Goal: Task Accomplishment & Management: Complete application form

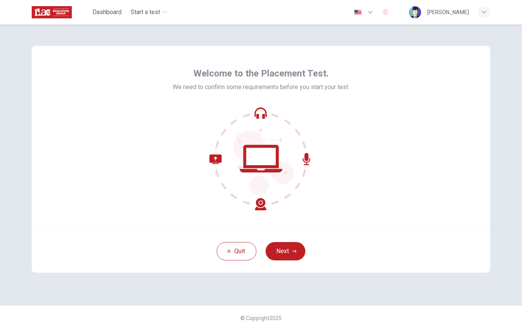
click at [293, 251] on icon "button" at bounding box center [294, 251] width 5 height 3
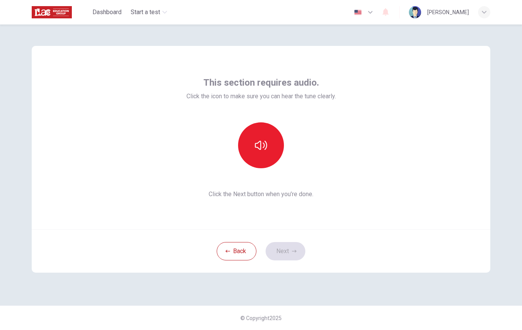
click at [256, 156] on button "button" at bounding box center [261, 145] width 46 height 46
click at [288, 251] on button "Next" at bounding box center [286, 251] width 40 height 18
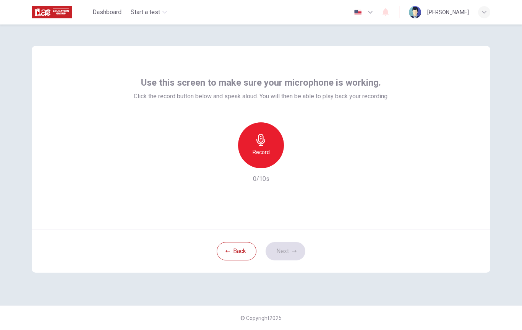
click at [257, 145] on icon "button" at bounding box center [261, 140] width 12 height 12
click at [288, 252] on button "Next" at bounding box center [286, 251] width 40 height 18
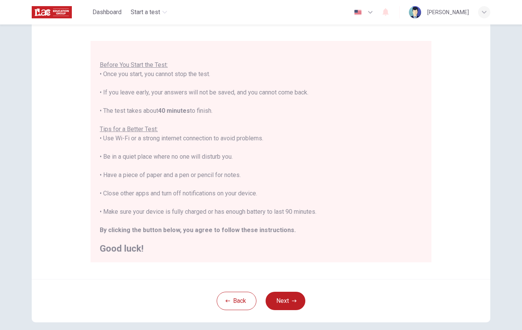
scroll to position [58, 0]
click at [290, 300] on button "Next" at bounding box center [286, 300] width 40 height 18
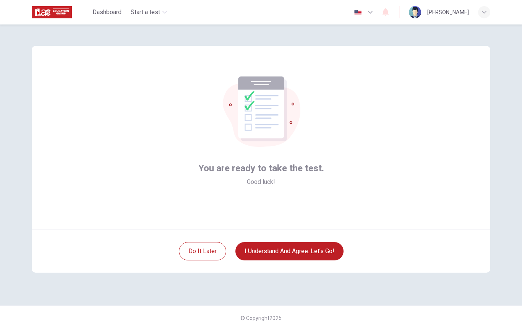
scroll to position [0, 0]
click at [303, 252] on button "I understand and agree. Let’s go!" at bounding box center [289, 251] width 108 height 18
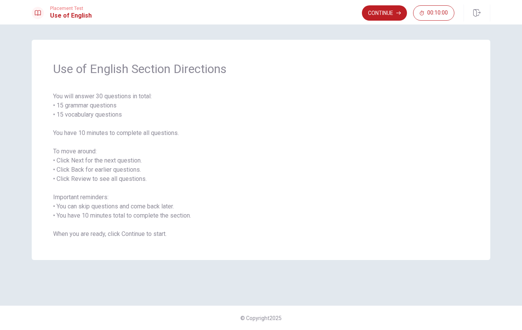
click at [378, 10] on button "Continue" at bounding box center [384, 12] width 45 height 15
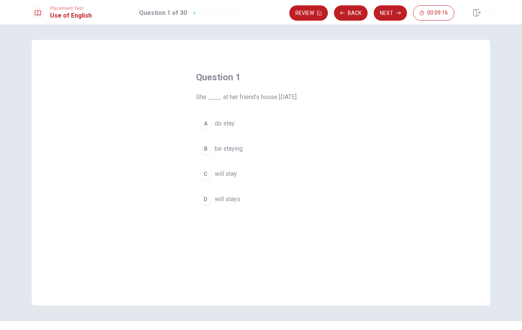
click at [208, 143] on div "B" at bounding box center [206, 149] width 12 height 12
click at [388, 16] on button "Next" at bounding box center [390, 12] width 33 height 15
click at [204, 198] on div "D" at bounding box center [206, 199] width 12 height 12
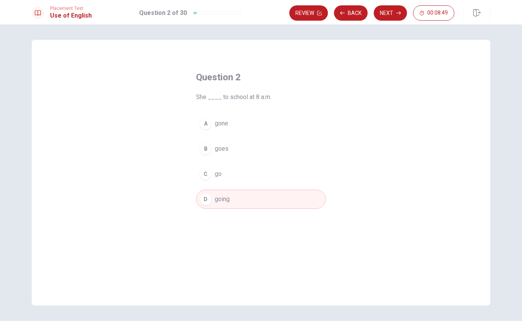
click at [389, 12] on button "Next" at bounding box center [390, 12] width 33 height 15
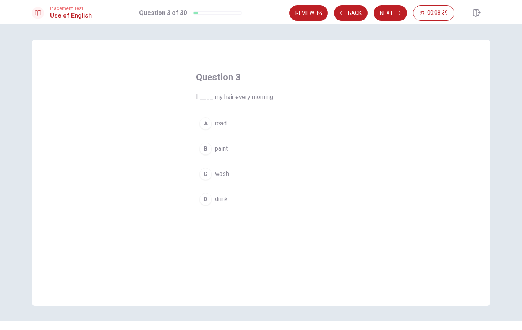
click at [208, 171] on div "C" at bounding box center [206, 174] width 12 height 12
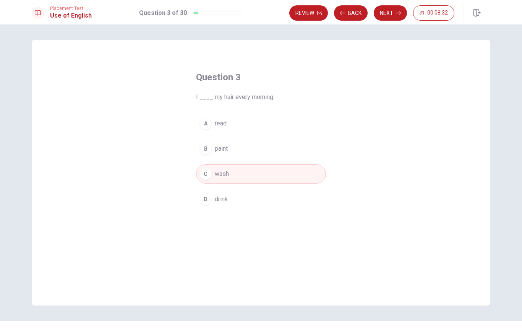
click at [388, 14] on button "Next" at bounding box center [390, 12] width 33 height 15
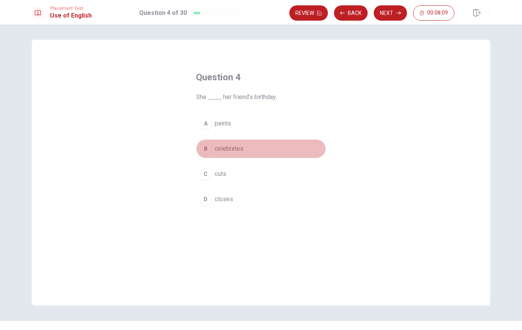
click at [226, 146] on span "celebrates" at bounding box center [229, 148] width 29 height 9
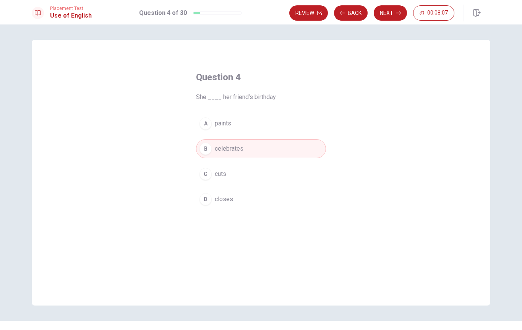
click at [386, 11] on button "Next" at bounding box center [390, 12] width 33 height 15
click at [207, 148] on div "B" at bounding box center [206, 149] width 12 height 12
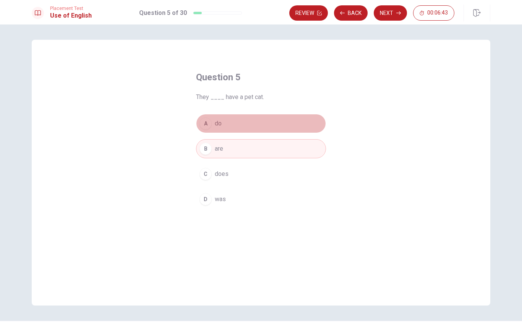
click at [215, 123] on span "do" at bounding box center [218, 123] width 7 height 9
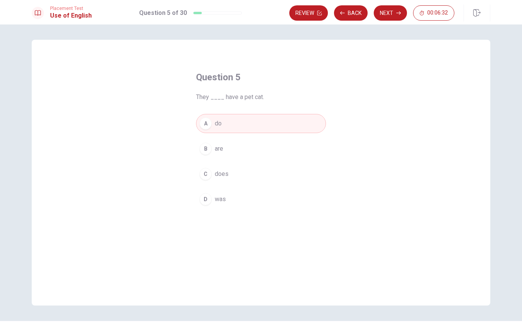
click at [385, 11] on button "Next" at bounding box center [390, 12] width 33 height 15
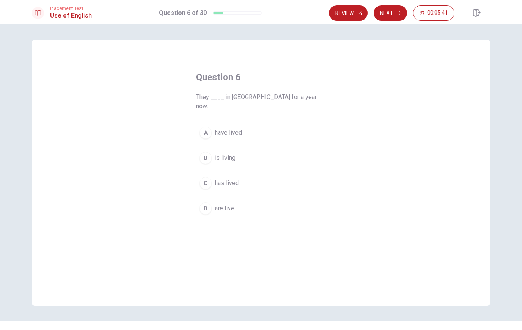
click at [207, 202] on div "D" at bounding box center [206, 208] width 12 height 12
click at [389, 12] on button "Next" at bounding box center [390, 12] width 33 height 15
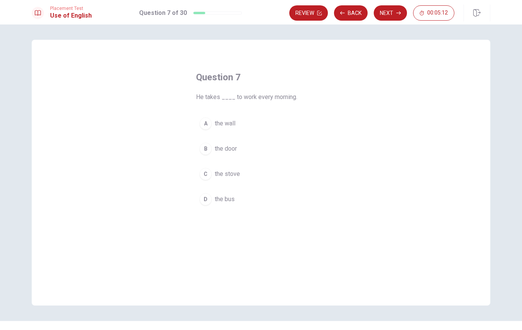
click at [205, 197] on div "D" at bounding box center [206, 199] width 12 height 12
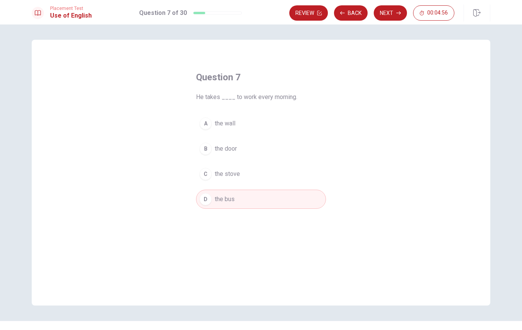
click at [389, 7] on button "Next" at bounding box center [390, 12] width 33 height 15
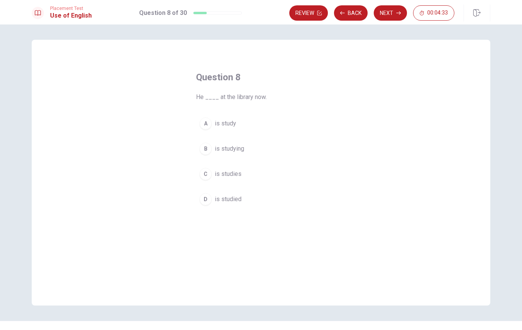
click at [208, 148] on div "B" at bounding box center [206, 149] width 12 height 12
click at [395, 13] on button "Next" at bounding box center [390, 12] width 33 height 15
click at [207, 172] on div "C" at bounding box center [206, 174] width 12 height 12
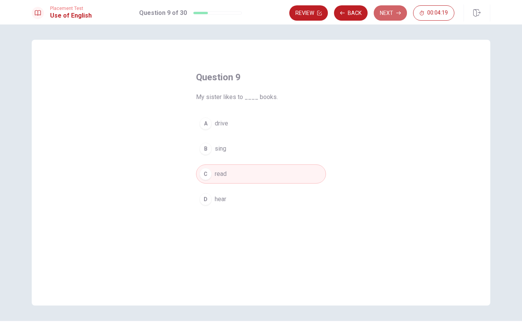
click at [391, 11] on button "Next" at bounding box center [390, 12] width 33 height 15
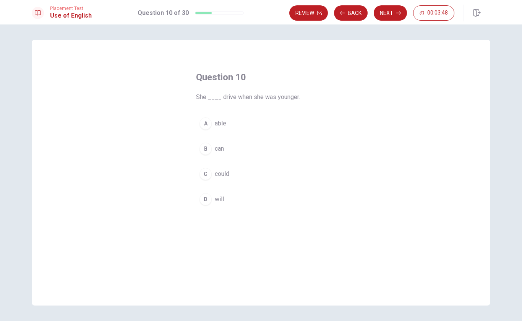
click at [222, 170] on span "could" at bounding box center [222, 173] width 15 height 9
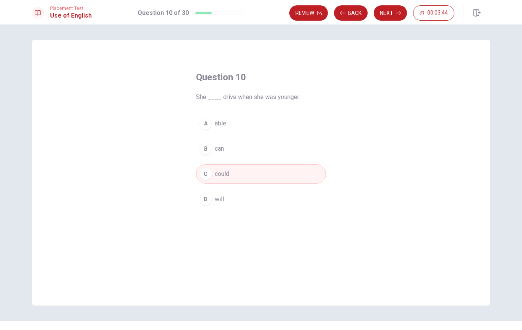
click at [391, 10] on button "Next" at bounding box center [390, 12] width 33 height 15
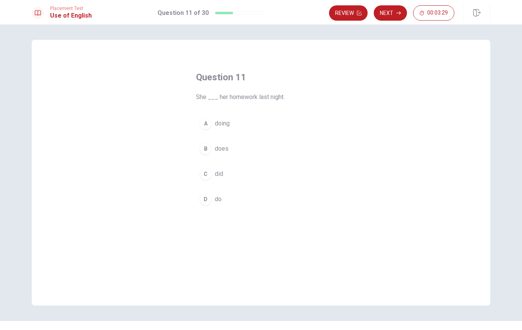
click at [209, 123] on div "A" at bounding box center [206, 123] width 12 height 12
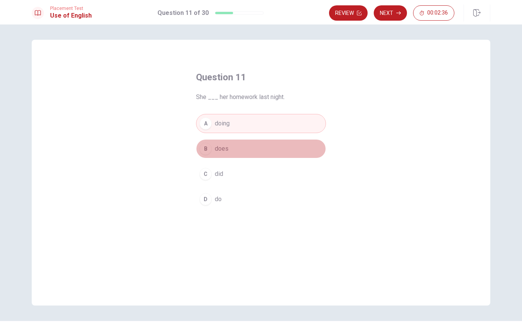
click at [235, 154] on button "B does" at bounding box center [261, 148] width 130 height 19
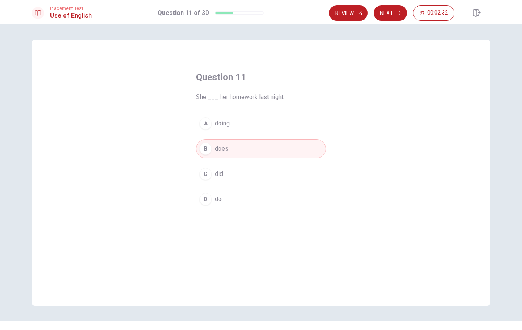
click at [228, 181] on button "C did" at bounding box center [261, 173] width 130 height 19
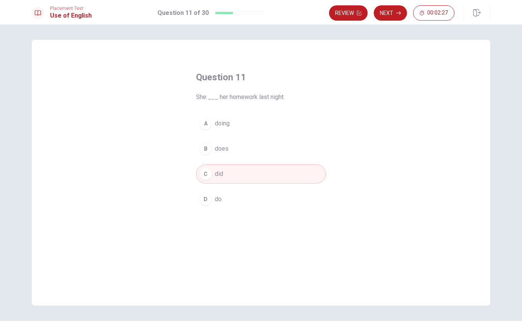
click at [232, 145] on button "B does" at bounding box center [261, 148] width 130 height 19
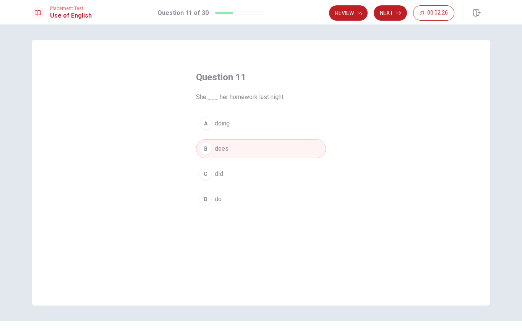
click at [395, 11] on button "Next" at bounding box center [390, 12] width 33 height 15
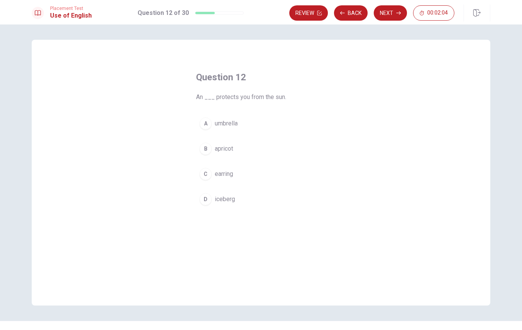
click at [222, 121] on span "umbrella" at bounding box center [226, 123] width 23 height 9
click at [390, 11] on button "Next" at bounding box center [390, 12] width 33 height 15
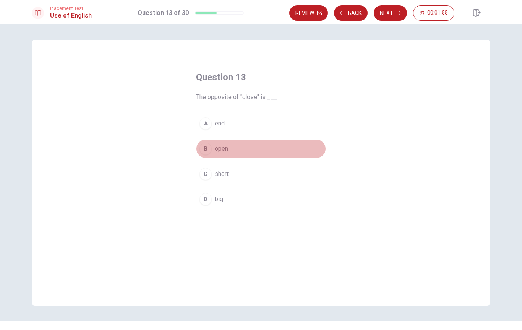
click at [221, 140] on button "B open" at bounding box center [261, 148] width 130 height 19
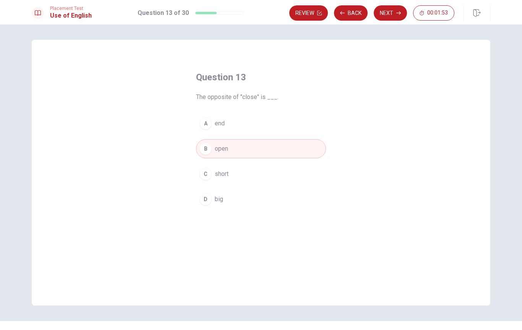
click at [389, 20] on button "Next" at bounding box center [390, 12] width 33 height 15
click at [223, 120] on span "clean" at bounding box center [222, 123] width 14 height 9
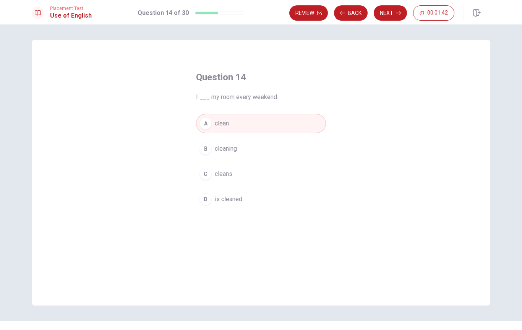
click at [393, 11] on button "Next" at bounding box center [390, 12] width 33 height 15
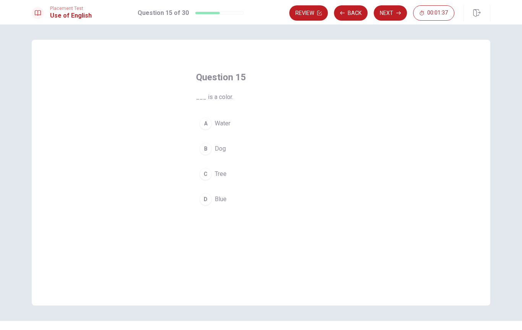
click at [222, 204] on button "D Blue" at bounding box center [261, 199] width 130 height 19
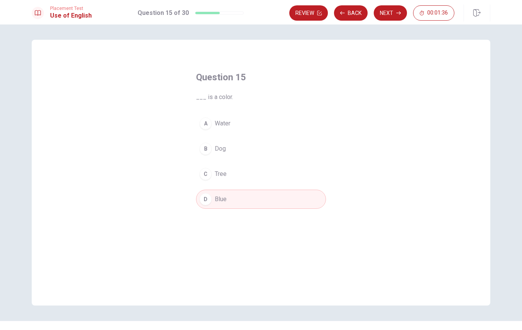
click at [393, 12] on button "Next" at bounding box center [390, 12] width 33 height 15
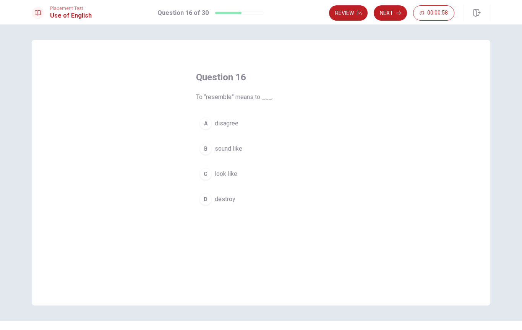
click at [217, 172] on span "look like" at bounding box center [226, 173] width 23 height 9
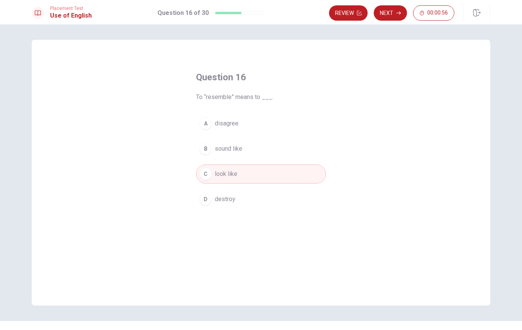
click at [387, 12] on button "Next" at bounding box center [390, 12] width 33 height 15
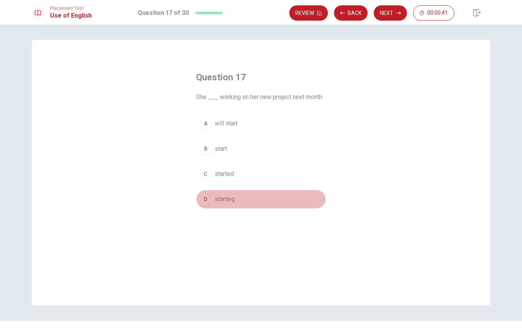
click at [228, 197] on span "starting" at bounding box center [225, 199] width 20 height 9
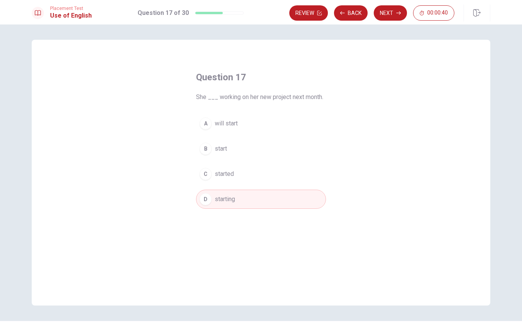
click at [391, 14] on button "Next" at bounding box center [390, 12] width 33 height 15
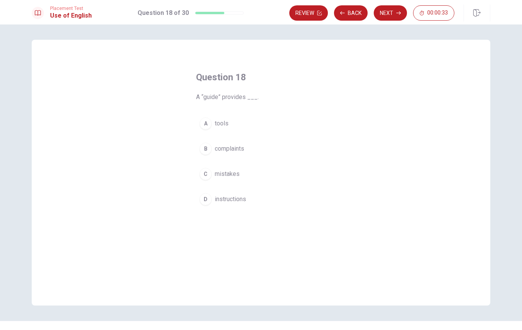
click at [235, 197] on span "instructions" at bounding box center [230, 199] width 31 height 9
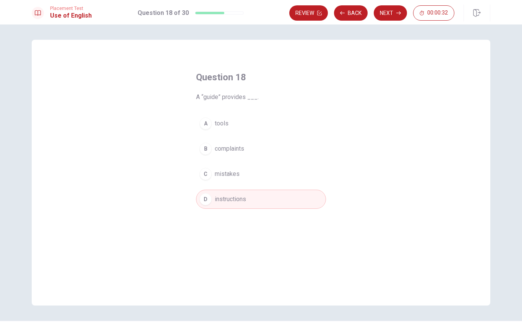
click at [391, 13] on button "Next" at bounding box center [390, 12] width 33 height 15
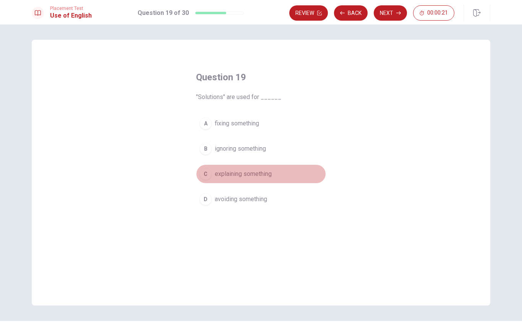
click at [258, 172] on span "explaining something" at bounding box center [243, 173] width 57 height 9
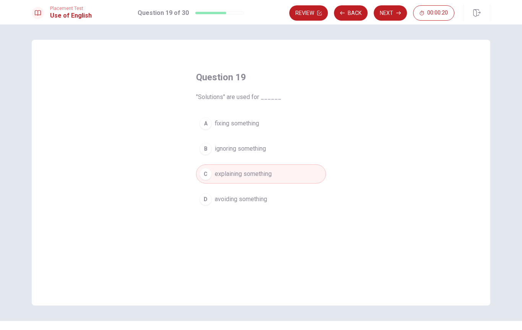
click at [390, 13] on button "Next" at bounding box center [390, 12] width 33 height 15
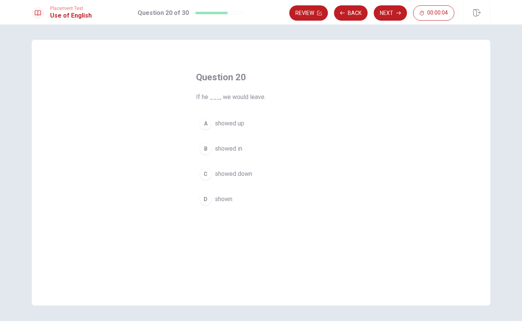
click at [235, 123] on span "showed up" at bounding box center [229, 123] width 29 height 9
click at [235, 151] on span "showed in" at bounding box center [229, 148] width 28 height 9
click at [393, 11] on button "Next" at bounding box center [390, 12] width 33 height 15
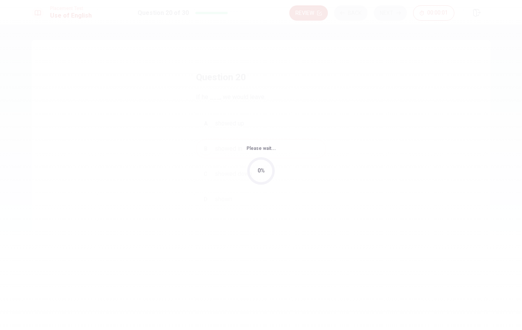
click at [392, 11] on div "Please wait... 0%" at bounding box center [261, 165] width 522 height 330
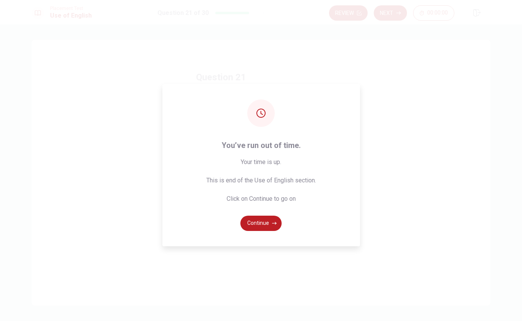
click at [261, 219] on button "Continue" at bounding box center [260, 223] width 41 height 15
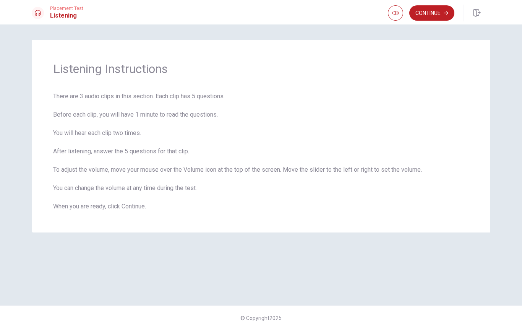
click at [393, 20] on button "button" at bounding box center [395, 12] width 15 height 15
click at [275, 32] on div "Listening Instructions There are 3 audio clips in this section. Each clip has 5…" at bounding box center [261, 176] width 522 height 305
click at [433, 11] on button "Continue" at bounding box center [431, 12] width 45 height 15
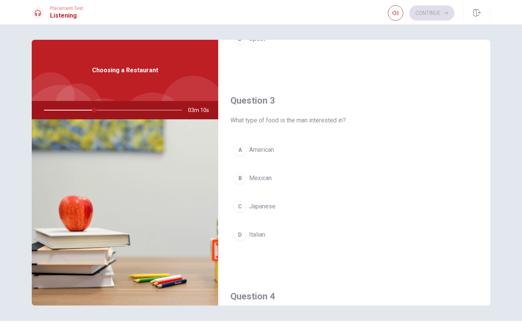
scroll to position [352, 0]
click at [240, 237] on div "D" at bounding box center [240, 234] width 12 height 12
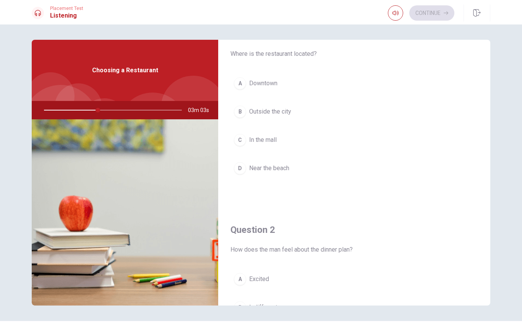
scroll to position [38, 0]
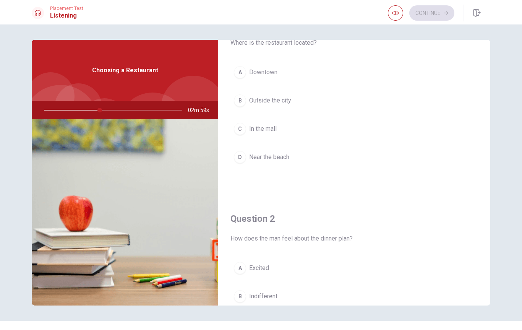
click at [240, 70] on div "A" at bounding box center [240, 72] width 12 height 12
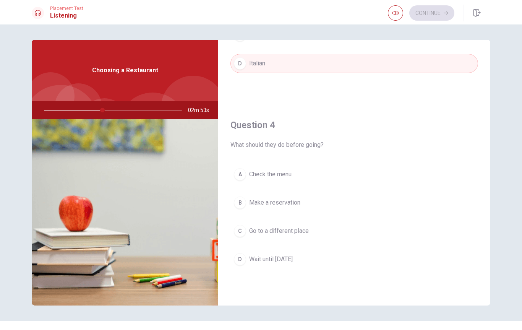
scroll to position [525, 0]
click at [236, 198] on div "B" at bounding box center [240, 201] width 12 height 12
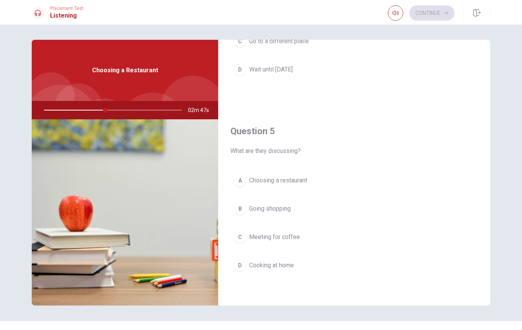
click at [437, 30] on div "Question 1 Where is the restaurant located? A Downtown B Outside the city C In …" at bounding box center [261, 176] width 522 height 305
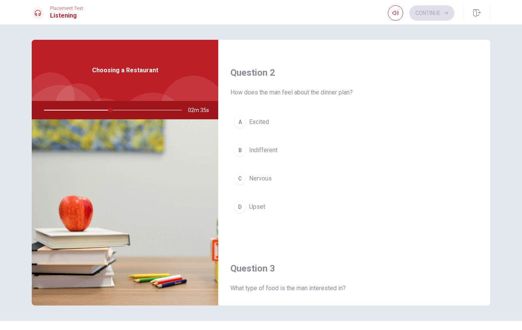
scroll to position [186, 0]
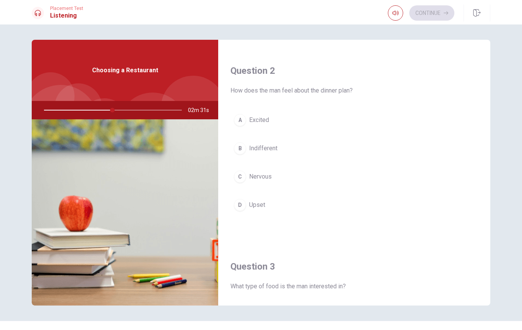
click at [239, 121] on div "A" at bounding box center [240, 120] width 12 height 12
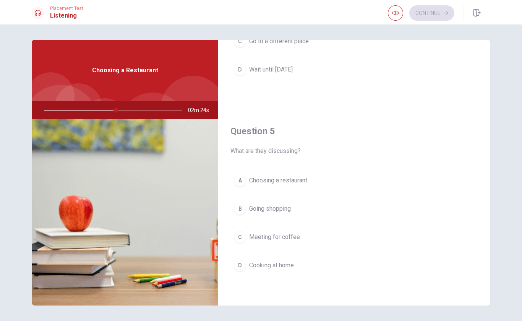
scroll to position [713, 0]
click at [239, 177] on div "A" at bounding box center [240, 180] width 12 height 12
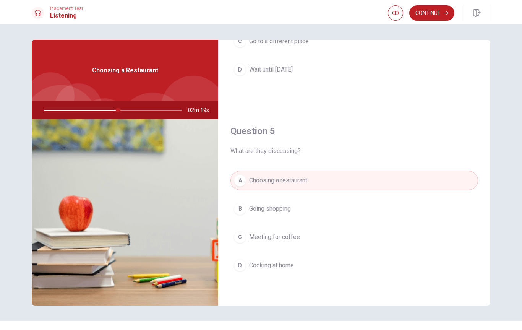
click at [428, 14] on button "Continue" at bounding box center [431, 12] width 45 height 15
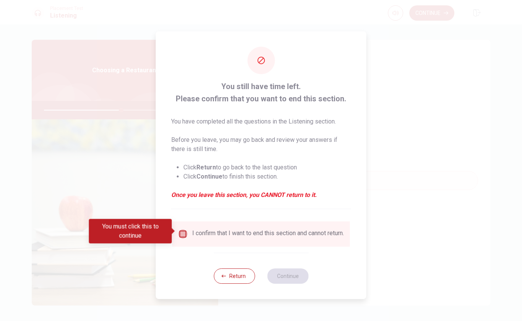
click at [179, 232] on input "You must click this to continue" at bounding box center [183, 233] width 9 height 9
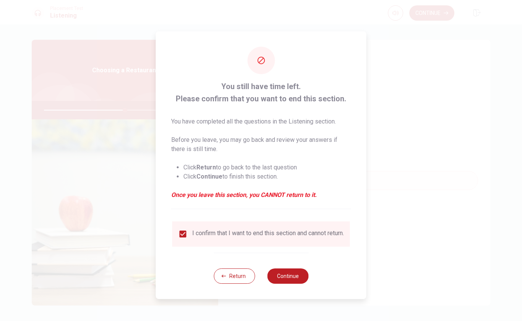
click at [226, 276] on button "Return" at bounding box center [234, 275] width 41 height 15
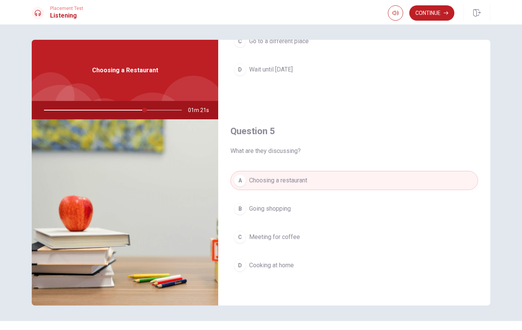
click at [432, 9] on button "Continue" at bounding box center [431, 12] width 45 height 15
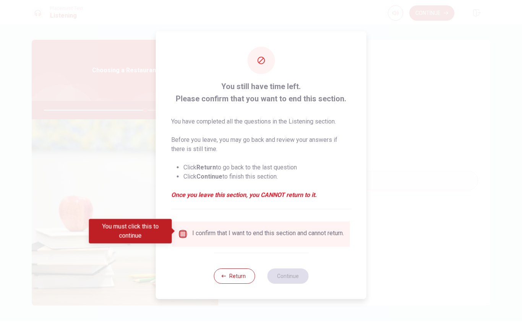
click at [185, 229] on input "You must click this to continue" at bounding box center [183, 233] width 9 height 9
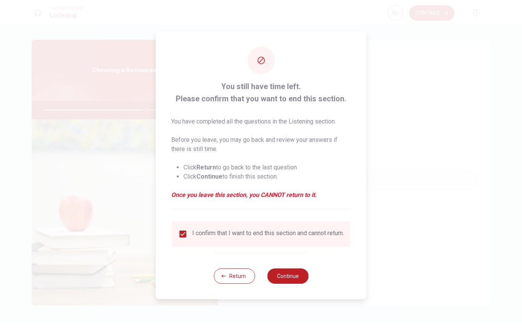
click at [290, 279] on button "Continue" at bounding box center [287, 275] width 41 height 15
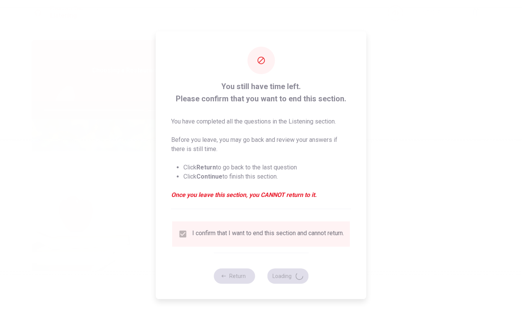
type input "74"
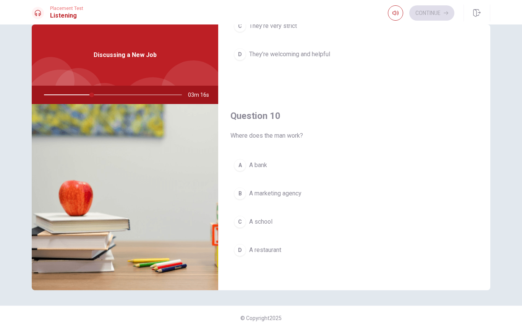
click at [240, 194] on div "B" at bounding box center [240, 193] width 12 height 12
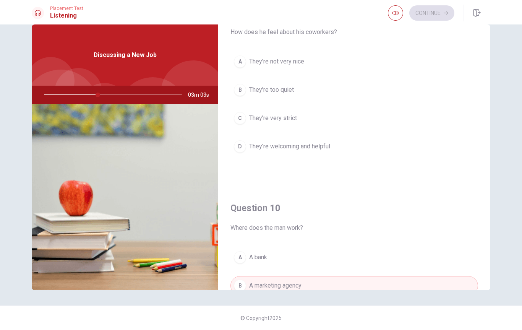
scroll to position [620, 0]
click at [243, 149] on div "D" at bounding box center [240, 147] width 12 height 12
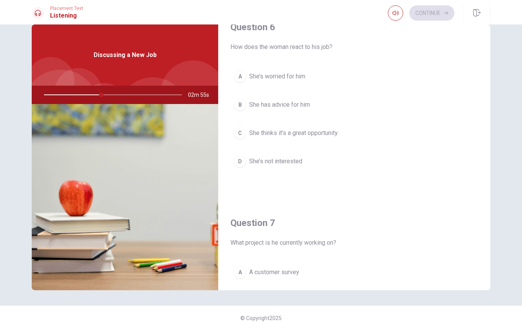
scroll to position [17, 0]
click at [241, 131] on div "C" at bounding box center [240, 135] width 12 height 12
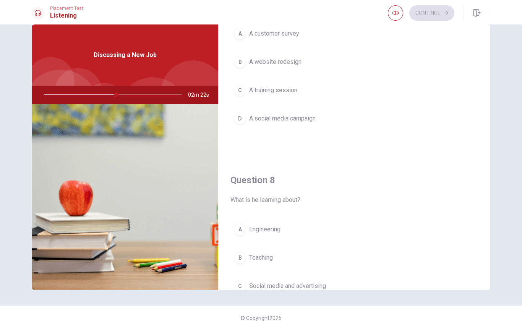
scroll to position [249, 0]
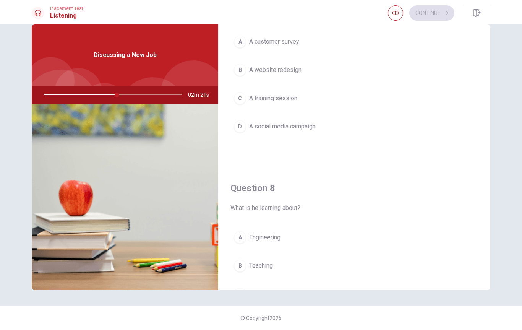
click at [237, 121] on div "D" at bounding box center [240, 126] width 12 height 12
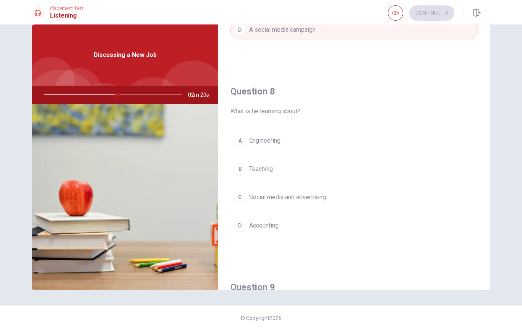
scroll to position [347, 0]
click at [236, 190] on button "C Social media and advertising" at bounding box center [354, 196] width 248 height 19
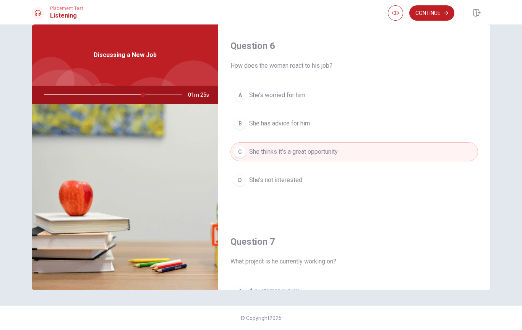
scroll to position [0, 0]
click at [425, 18] on button "Continue" at bounding box center [431, 12] width 45 height 15
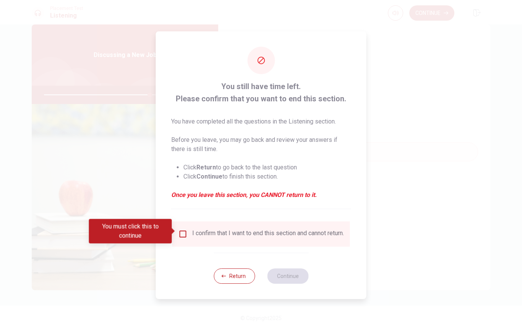
click at [175, 230] on span at bounding box center [174, 231] width 4 height 6
click at [183, 231] on input "You must click this to continue" at bounding box center [183, 233] width 9 height 9
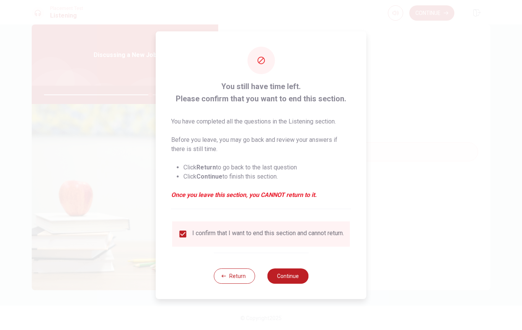
click at [286, 280] on button "Continue" at bounding box center [287, 275] width 41 height 15
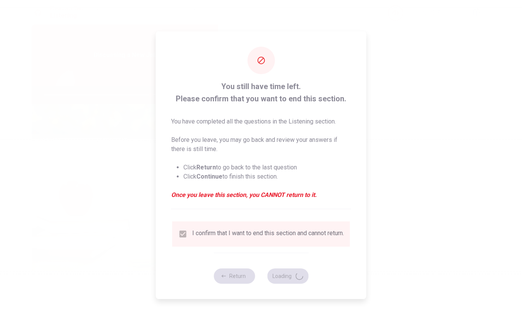
type input "78"
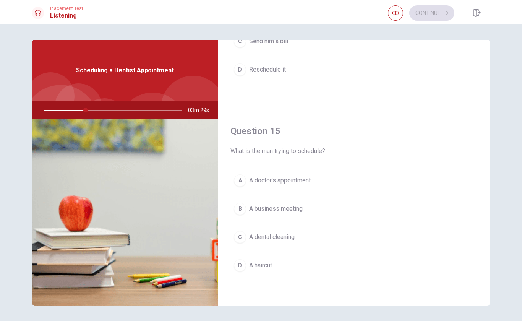
scroll to position [713, 0]
click at [284, 236] on span "A dental cleaning" at bounding box center [271, 236] width 45 height 9
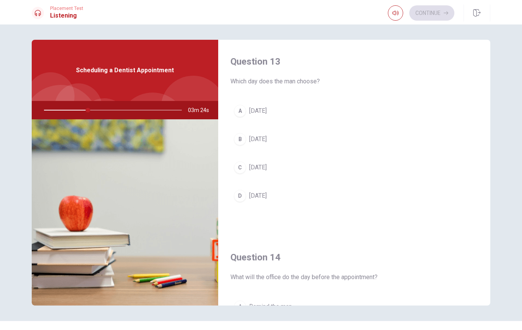
scroll to position [394, 0]
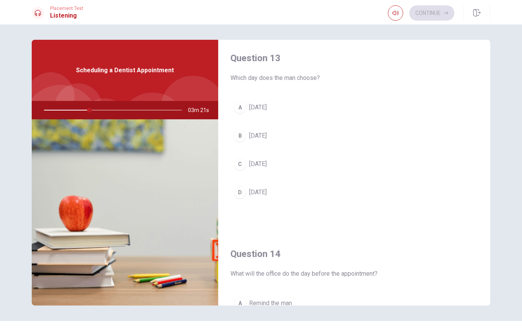
click at [252, 133] on span "[DATE]" at bounding box center [258, 135] width 18 height 9
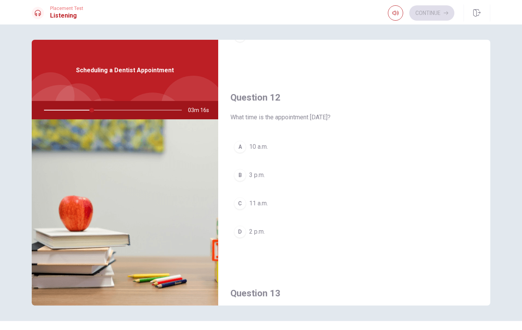
scroll to position [191, 0]
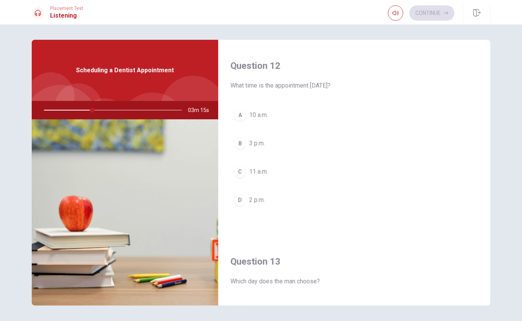
click at [259, 145] on span "3 p.m." at bounding box center [257, 143] width 16 height 9
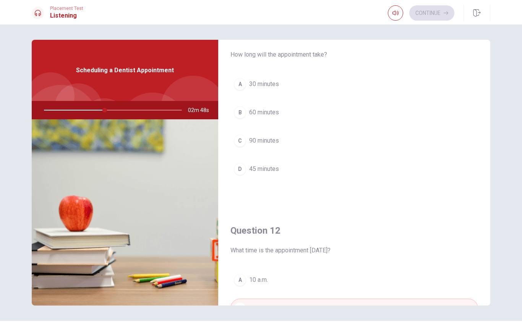
scroll to position [22, 0]
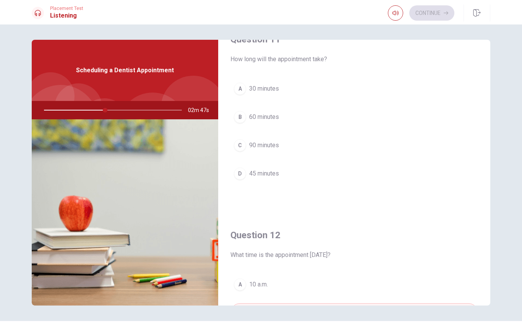
click at [261, 171] on span "45 minutes" at bounding box center [264, 173] width 30 height 9
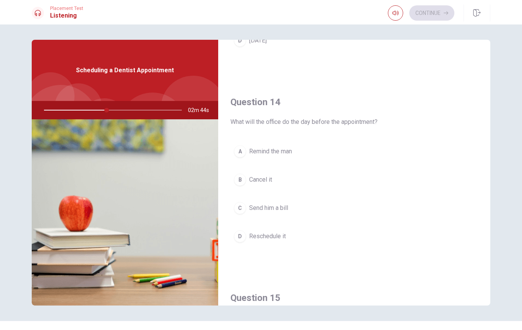
scroll to position [565, 0]
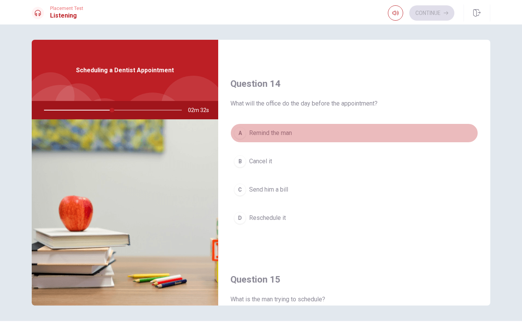
click at [242, 135] on div "A" at bounding box center [240, 133] width 12 height 12
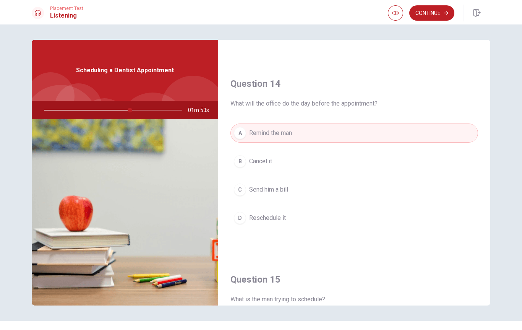
click at [434, 13] on button "Continue" at bounding box center [431, 12] width 45 height 15
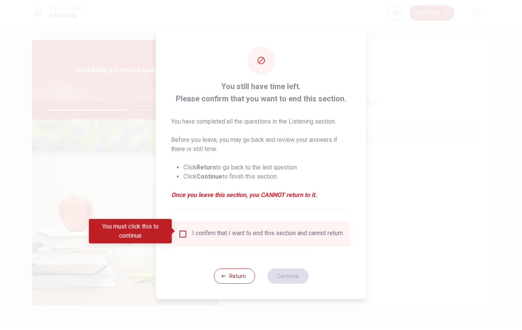
click at [182, 231] on input "You must click this to continue" at bounding box center [183, 233] width 9 height 9
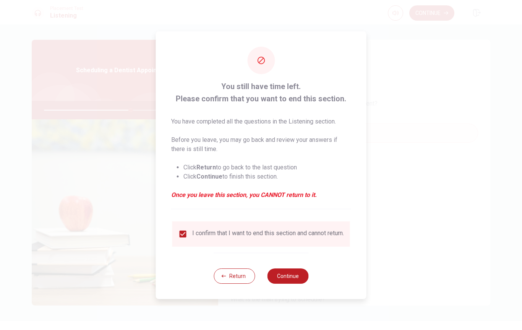
click at [292, 277] on button "Continue" at bounding box center [287, 275] width 41 height 15
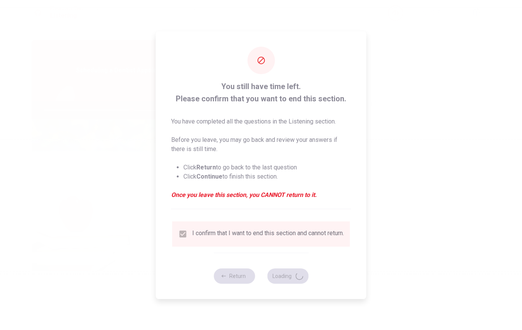
type input "64"
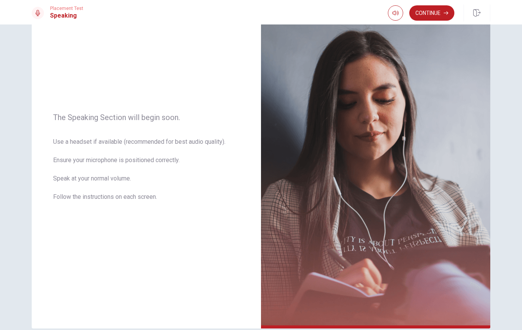
scroll to position [44, 0]
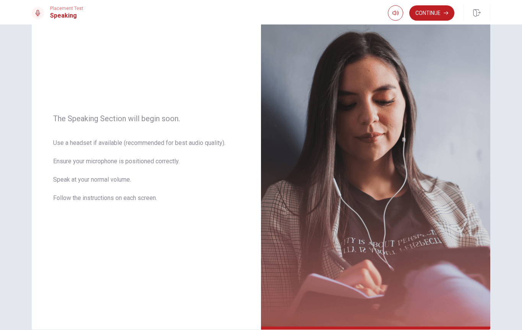
click at [435, 15] on button "Continue" at bounding box center [431, 12] width 45 height 15
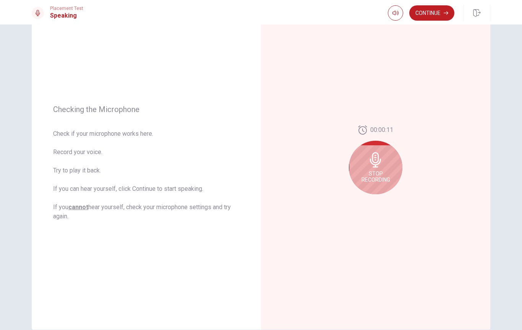
click at [374, 157] on icon at bounding box center [375, 159] width 11 height 15
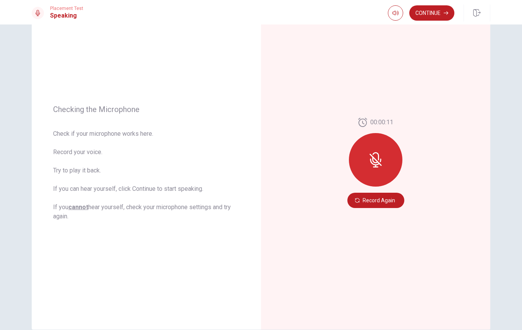
click at [381, 161] on icon at bounding box center [381, 160] width 2 height 3
click at [378, 201] on button "Record Again" at bounding box center [375, 200] width 57 height 15
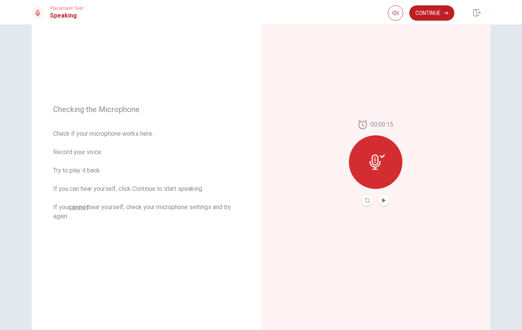
click at [430, 11] on button "Continue" at bounding box center [431, 12] width 45 height 15
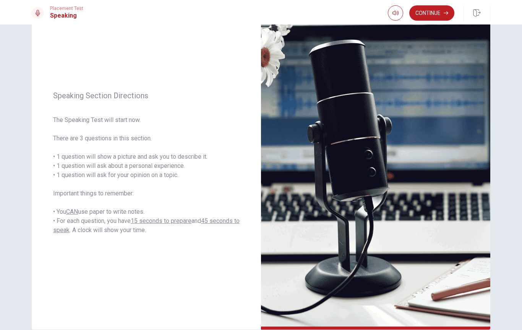
click at [430, 14] on button "Continue" at bounding box center [431, 12] width 45 height 15
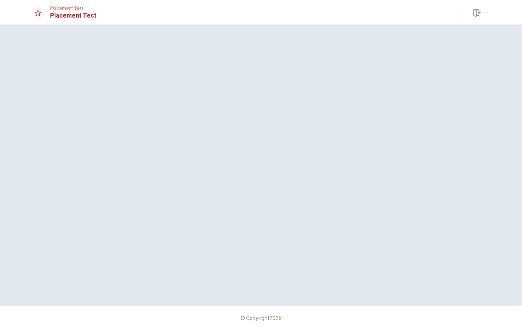
scroll to position [0, 0]
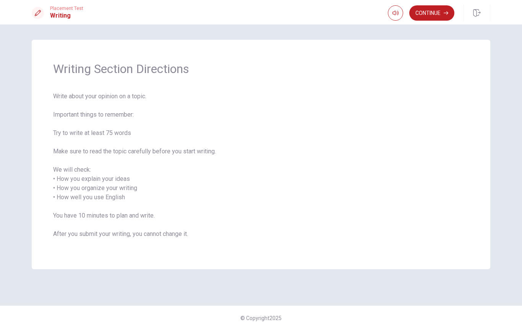
click at [433, 11] on button "Continue" at bounding box center [431, 12] width 45 height 15
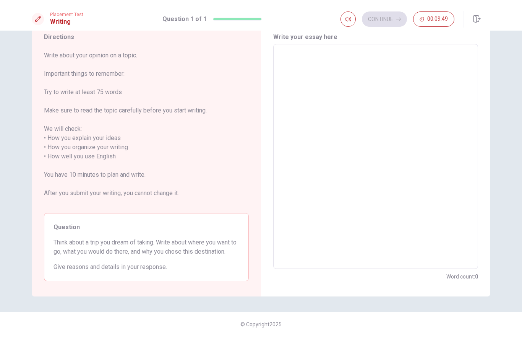
scroll to position [29, 0]
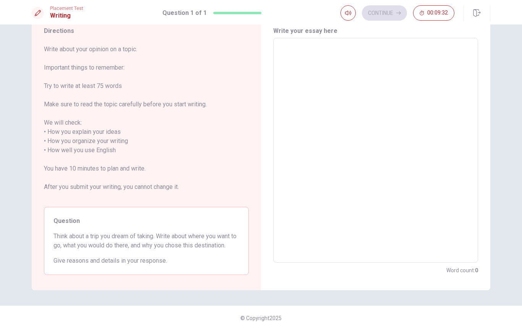
click at [299, 53] on textarea at bounding box center [376, 150] width 194 height 212
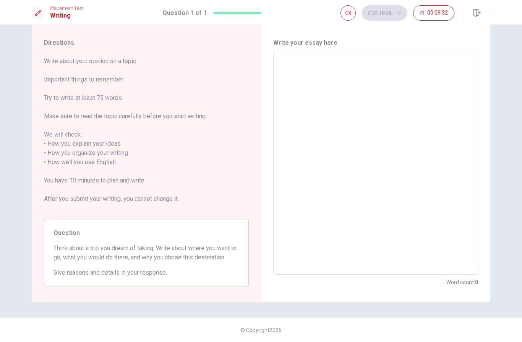
scroll to position [17, 0]
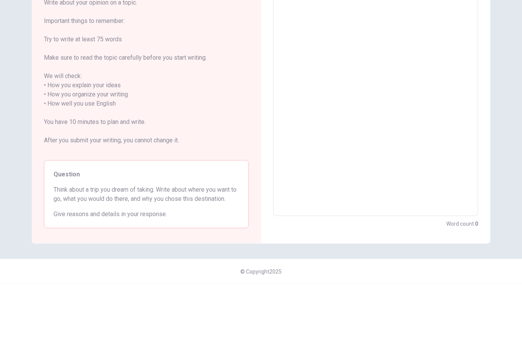
type textarea "I"
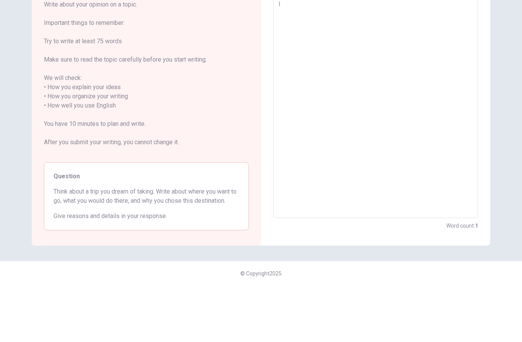
type textarea "x"
type textarea "I"
type textarea "x"
type textarea "I h"
type textarea "x"
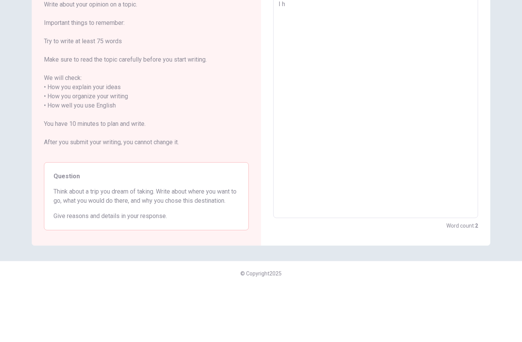
type textarea "I ha"
type textarea "x"
type textarea "I hav"
type textarea "x"
type textarea "I have"
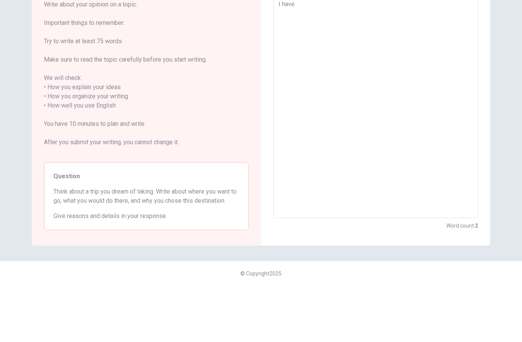
type textarea "x"
type textarea "I have"
type textarea "x"
type textarea "I have c"
type textarea "x"
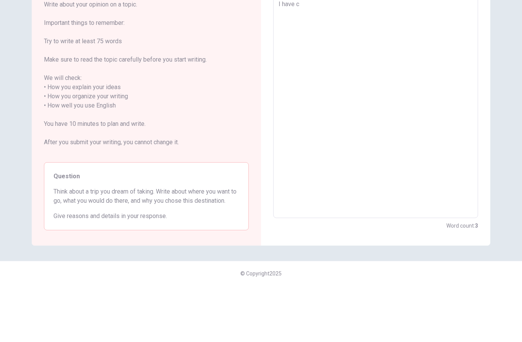
type textarea "I have ch"
type textarea "x"
type textarea "I have cho"
type textarea "x"
type textarea "I have choo"
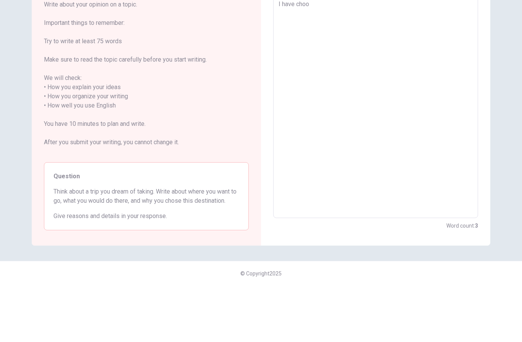
type textarea "x"
type textarea "I have choos"
type textarea "x"
type textarea "I have choose"
type textarea "x"
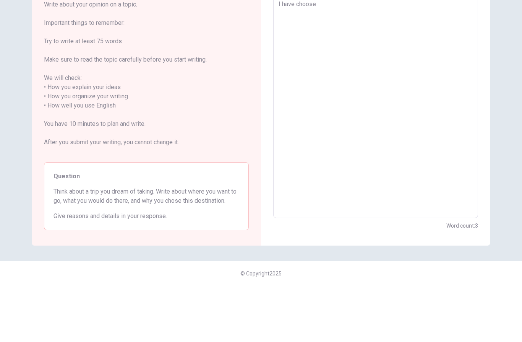
type textarea "I have choose"
type textarea "x"
type textarea "I have choose C"
type textarea "x"
type textarea "I have choose Ca"
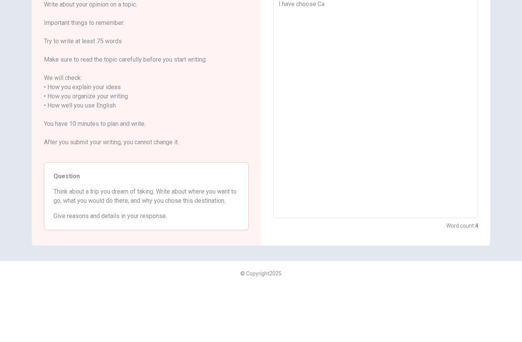
type textarea "x"
type textarea "I have choose Can"
type textarea "x"
type textarea "I have choose Cana"
type textarea "x"
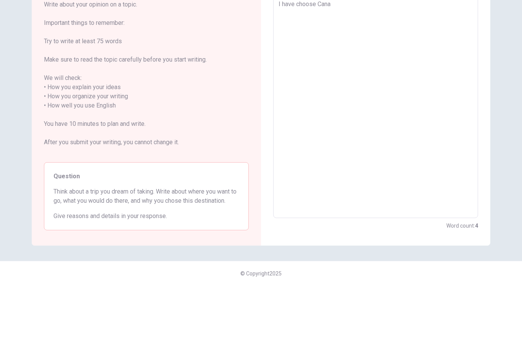
type textarea "I have choose Canad"
type textarea "x"
type textarea "I have choose [GEOGRAPHIC_DATA]"
type textarea "x"
type textarea "I have choose [GEOGRAPHIC_DATA]"
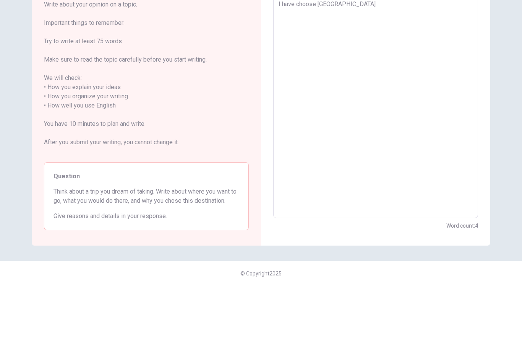
type textarea "x"
type textarea "I have choose [GEOGRAPHIC_DATA]"
type textarea "x"
type textarea "I have choose [GEOGRAPHIC_DATA],"
type textarea "x"
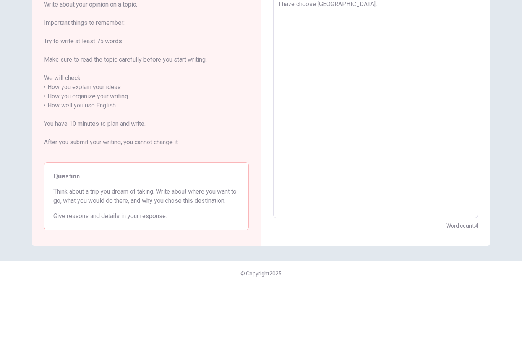
type textarea "I have choose [GEOGRAPHIC_DATA],"
type textarea "x"
type textarea "I have choose [GEOGRAPHIC_DATA], b"
type textarea "x"
type textarea "I have choose [GEOGRAPHIC_DATA], be"
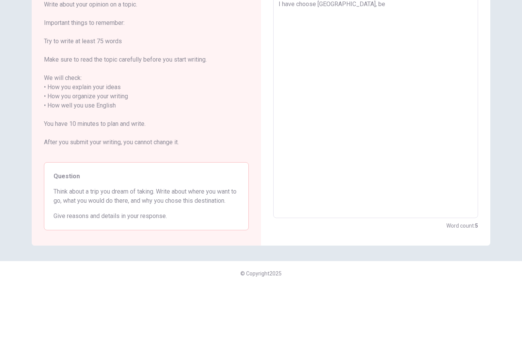
type textarea "x"
type textarea "I have choose [GEOGRAPHIC_DATA], bec"
type textarea "x"
type textarea "I have choose [GEOGRAPHIC_DATA], beco"
type textarea "x"
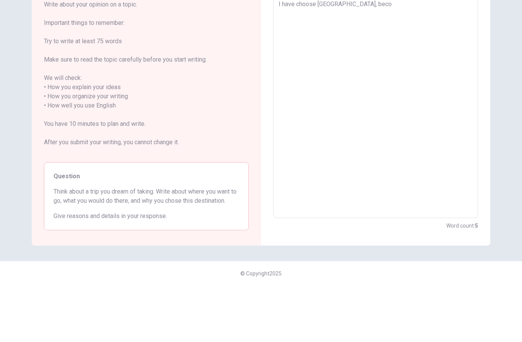
type textarea "I have choose [GEOGRAPHIC_DATA], becou"
type textarea "x"
type textarea "I have choose [GEOGRAPHIC_DATA], becous"
type textarea "x"
type textarea "I have choose [GEOGRAPHIC_DATA], becouse"
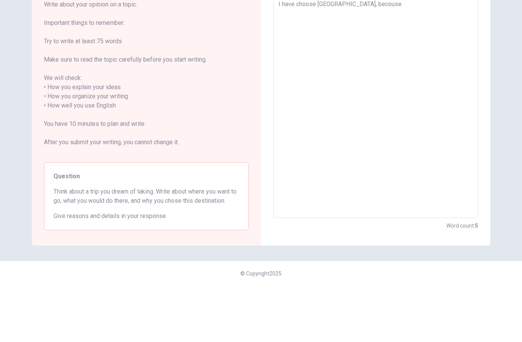
type textarea "x"
type textarea "I have choose [GEOGRAPHIC_DATA], becouse"
type textarea "x"
type textarea "I have choose [GEOGRAPHIC_DATA], becouse i"
type textarea "x"
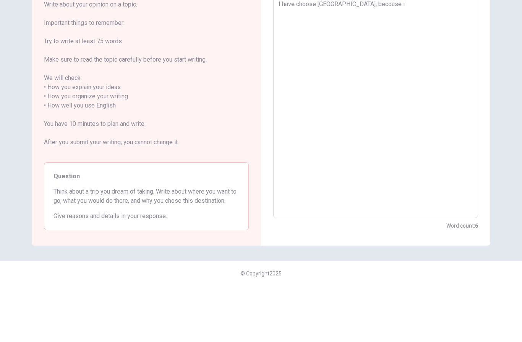
type textarea "I have choose [GEOGRAPHIC_DATA], becouse is"
type textarea "x"
type textarea "I have choose [GEOGRAPHIC_DATA], becouse is"
type textarea "x"
type textarea "I have choose [GEOGRAPHIC_DATA], becouse is p"
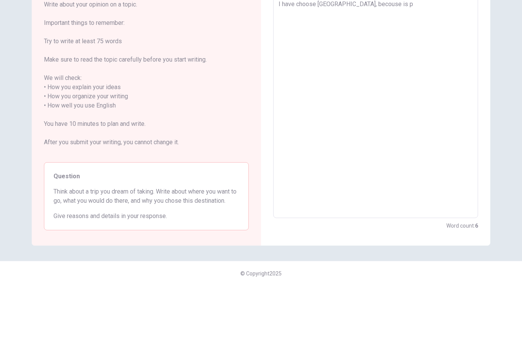
type textarea "x"
type textarea "I have choose [GEOGRAPHIC_DATA], becouse is po"
type textarea "x"
type textarea "I have choose [GEOGRAPHIC_DATA], becouse is pos"
type textarea "x"
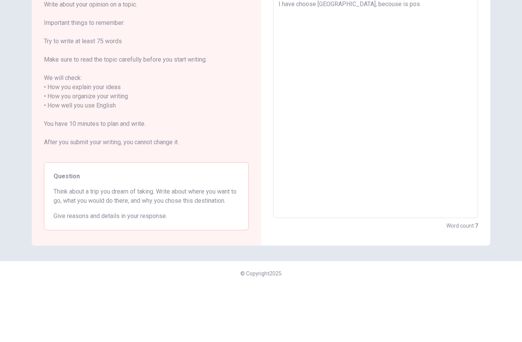
type textarea "I have choose [GEOGRAPHIC_DATA], becouse is poss"
type textarea "x"
type textarea "I have choose [GEOGRAPHIC_DATA], becouse is possi"
type textarea "x"
type textarea "I have choose [GEOGRAPHIC_DATA], becouse is possib"
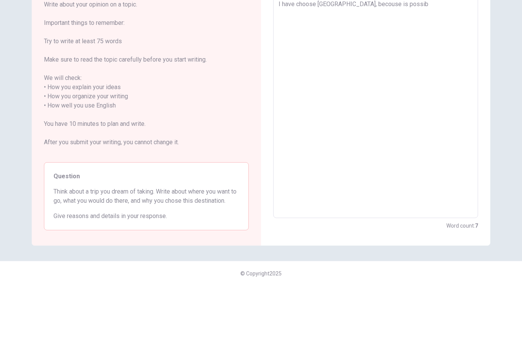
type textarea "x"
type textarea "I have choose [GEOGRAPHIC_DATA], becouse is possibl"
type textarea "x"
type textarea "I have choose [GEOGRAPHIC_DATA], becouse is possible"
type textarea "x"
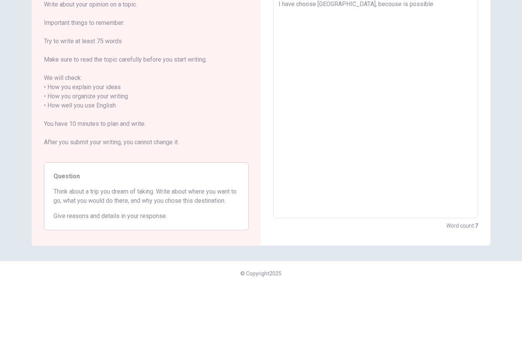
type textarea "I have choose [GEOGRAPHIC_DATA], becouse is possible"
type textarea "x"
type textarea "I have choose [GEOGRAPHIC_DATA], becouse is possible t"
type textarea "x"
type textarea "I have choose [GEOGRAPHIC_DATA], becouse is possible to"
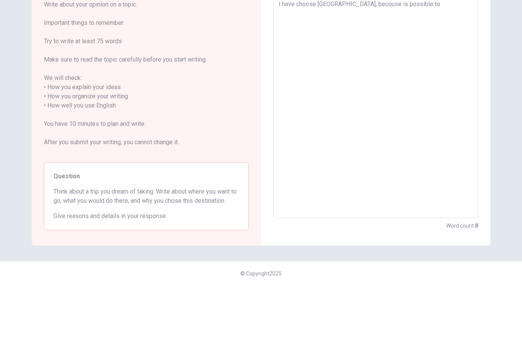
type textarea "x"
type textarea "I have choose [GEOGRAPHIC_DATA], becouse is possible to"
type textarea "x"
type textarea "I have choose [GEOGRAPHIC_DATA], becouse is possible to m"
type textarea "x"
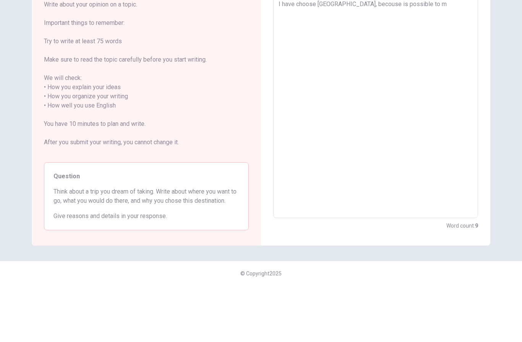
type textarea "I have choose [GEOGRAPHIC_DATA], becouse is possible to ma"
type textarea "x"
type textarea "I have choose [GEOGRAPHIC_DATA], becouse is possible to mak"
type textarea "x"
type textarea "I have choose [GEOGRAPHIC_DATA], becouse is possible to make"
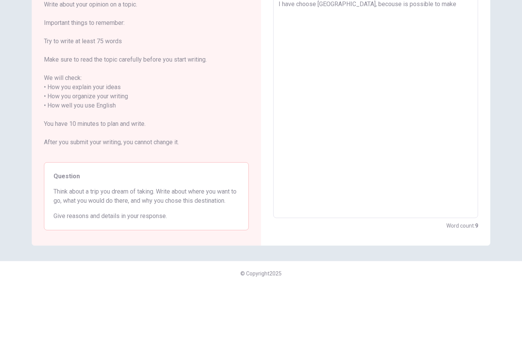
type textarea "x"
type textarea "I have choose [GEOGRAPHIC_DATA], becouse is possible to make"
type textarea "x"
type textarea "I have choose [GEOGRAPHIC_DATA], becouse is possible to make a"
type textarea "x"
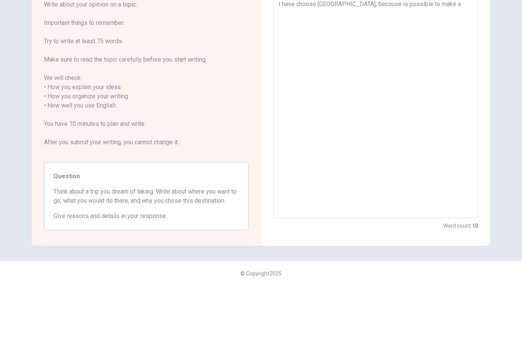
type textarea "I have choose [GEOGRAPHIC_DATA], becouse is possible to make am"
type textarea "x"
type textarea "I have choose [GEOGRAPHIC_DATA], becouse is possible to make a"
type textarea "x"
type textarea "I have choose [GEOGRAPHIC_DATA], becouse is possible to make an"
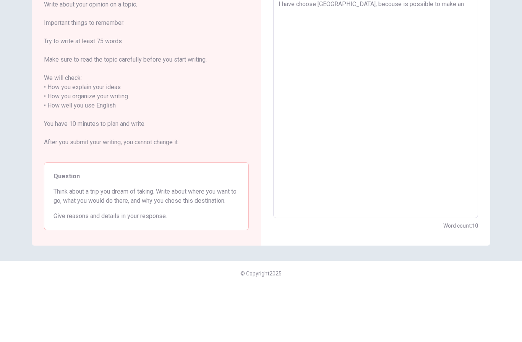
type textarea "x"
type textarea "I have choose [GEOGRAPHIC_DATA], becouse is possible to make an"
type textarea "x"
type textarea "I have choose [GEOGRAPHIC_DATA], becouse is possible to make an."
type textarea "x"
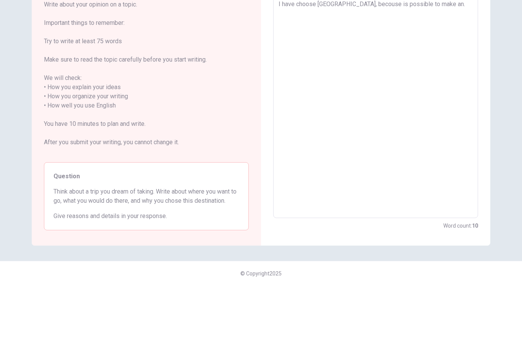
type textarea "I have choose [GEOGRAPHIC_DATA], becouse is possible to make an."
type textarea "x"
type textarea "I have choose [GEOGRAPHIC_DATA], becouse is possible to make an. E"
type textarea "x"
type textarea "I have choose [GEOGRAPHIC_DATA], becouse is possible to make an. Ex"
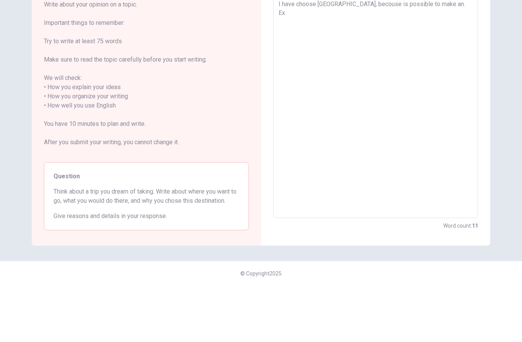
type textarea "x"
type textarea "I have choose [GEOGRAPHIC_DATA], becouse is possible to make an. Exp"
type textarea "x"
type textarea "I have choose [GEOGRAPHIC_DATA], becouse is possible to make an. Expe"
type textarea "x"
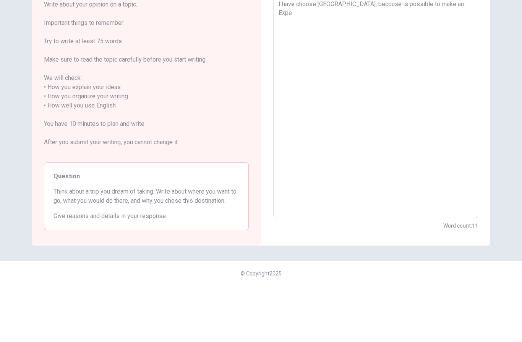
type textarea "I have choose [GEOGRAPHIC_DATA], becouse is possible to make an. Exper"
type textarea "x"
type textarea "I have choose [GEOGRAPHIC_DATA], becouse is possible to make an. Experi"
type textarea "x"
type textarea "I have choose [GEOGRAPHIC_DATA], becouse is possible to make an. Experie"
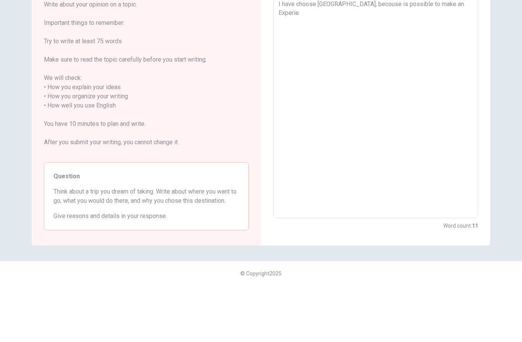
type textarea "x"
type textarea "I have choose [GEOGRAPHIC_DATA], becouse is possible to make an. Experien"
type textarea "x"
type textarea "I have choose [GEOGRAPHIC_DATA], becouse is possible to make an. Experienc"
click at [435, 56] on textarea "I have choose [GEOGRAPHIC_DATA], becouse is possible to make an. Experienc" at bounding box center [376, 162] width 194 height 212
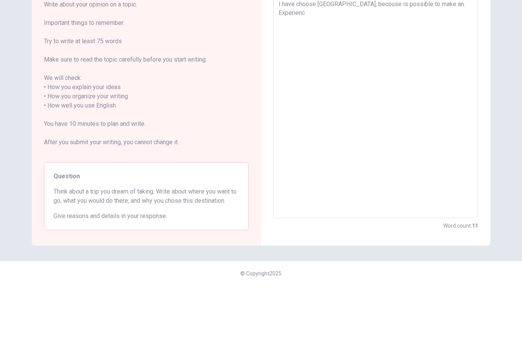
type textarea "x"
type textarea "I have choose [GEOGRAPHIC_DATA], becouse is possible to make an.Experienc"
type textarea "x"
type textarea "I have choose [GEOGRAPHIC_DATA], becouse is possible to make anExperienc"
type textarea "x"
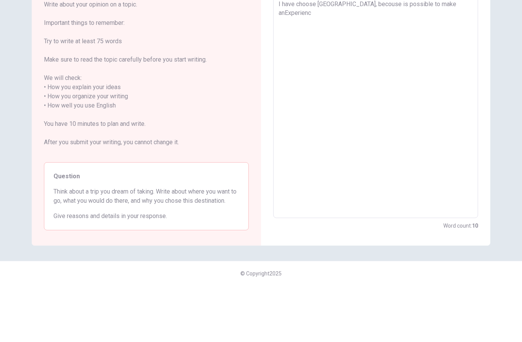
type textarea "I have choose [GEOGRAPHIC_DATA], becouse is possible to make an Experienc"
type textarea "x"
click at [458, 56] on textarea "I have choose [GEOGRAPHIC_DATA], becouse is possible to make an Experienc" at bounding box center [376, 162] width 194 height 212
type textarea "I have choose [GEOGRAPHIC_DATA], becouse is possible to make an Experience"
type textarea "x"
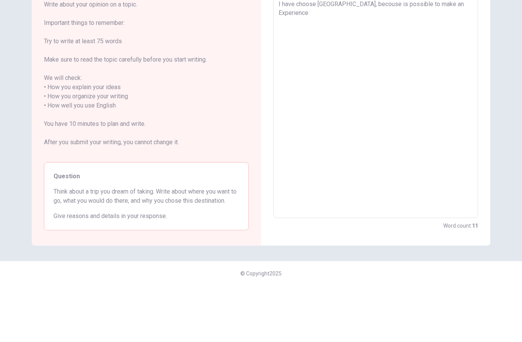
type textarea "I have choose [GEOGRAPHIC_DATA], becouse is possible to make an Experience"
type textarea "x"
type textarea "I have choose [GEOGRAPHIC_DATA], becouse is possible to make an Experience"
type textarea "x"
type textarea "I have choose [GEOGRAPHIC_DATA], becouse is possible to make an Experience,"
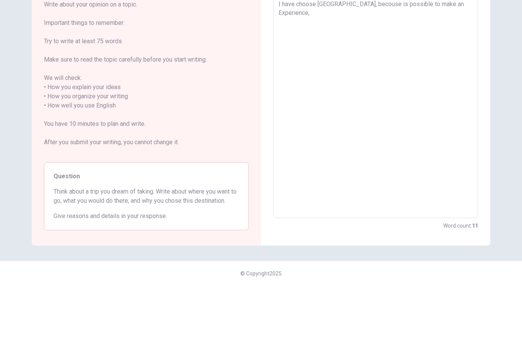
type textarea "x"
type textarea "I have choose [GEOGRAPHIC_DATA], becouse is possible to make an Experience,"
type textarea "x"
type textarea "I have choose [GEOGRAPHIC_DATA], becouse is possible to make an Experience, f"
type textarea "x"
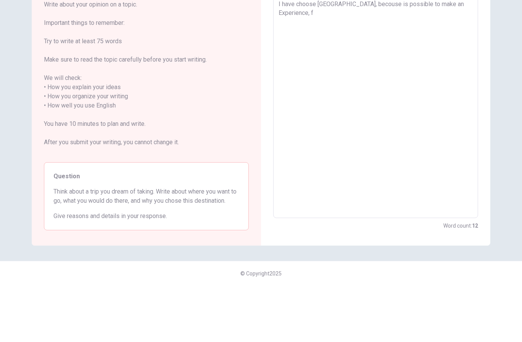
type textarea "I have choose [GEOGRAPHIC_DATA], becouse is possible to make an Experience, fo"
type textarea "x"
type textarea "I have choose [GEOGRAPHIC_DATA], becouse is possible to make an Experience, for"
type textarea "x"
type textarea "I have choose [GEOGRAPHIC_DATA], becouse is possible to make an Experience, for"
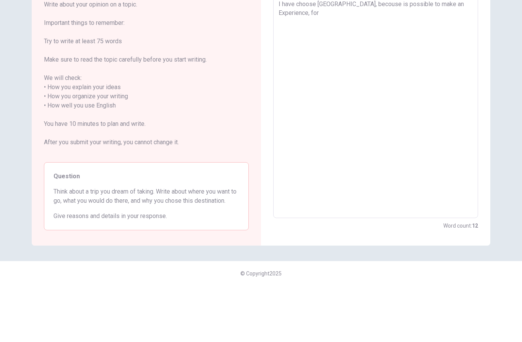
type textarea "x"
type textarea "I have choose [GEOGRAPHIC_DATA], becouse is possible to make an Experience, for…"
type textarea "x"
type textarea "I have choose [GEOGRAPHIC_DATA], becouse is possible to make an Experience, for…"
type textarea "x"
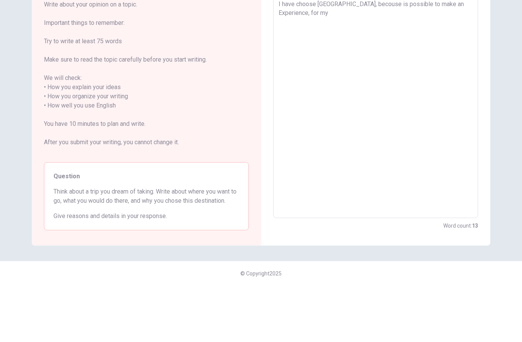
type textarea "I have choose [GEOGRAPHIC_DATA], becouse is possible to make an Experience, for…"
type textarea "x"
type textarea "I have choose [GEOGRAPHIC_DATA], becouse is possible to make an Experience, for…"
type textarea "x"
type textarea "I have choose [GEOGRAPHIC_DATA], becouse is possible to make an Experience, for…"
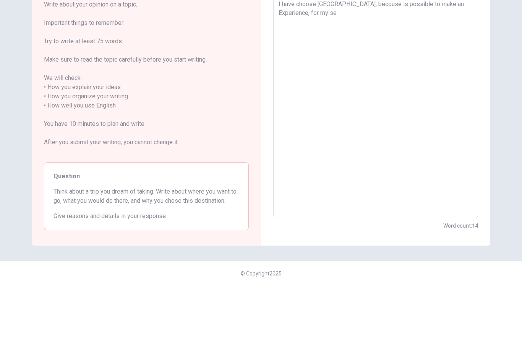
type textarea "x"
type textarea "I have choose [GEOGRAPHIC_DATA], becouse is possible to make an Experience, for…"
type textarea "x"
type textarea "I have choose [GEOGRAPHIC_DATA], becouse is possible to make an Experience, for…"
type textarea "x"
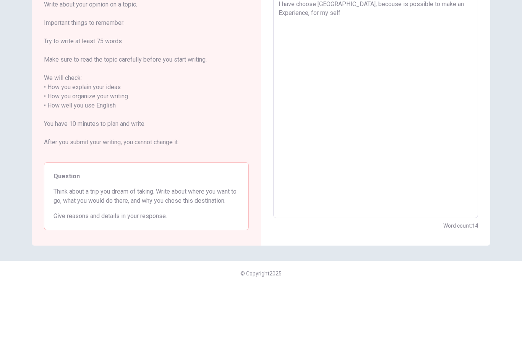
type textarea "I have choose [GEOGRAPHIC_DATA], becouse is possible to make an Experience, for…"
type textarea "x"
type textarea "I have choose [GEOGRAPHIC_DATA], becouse is possible to make an Experience, for…"
type textarea "x"
type textarea "I have choose [GEOGRAPHIC_DATA], becouse is possible to make an Experience, for…"
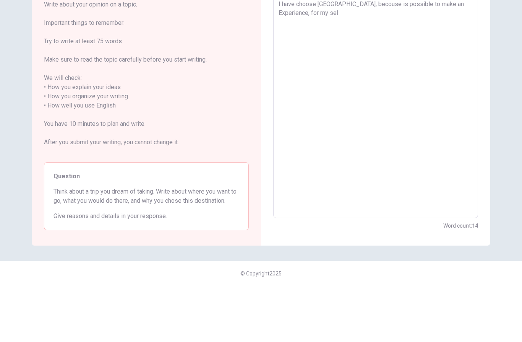
type textarea "x"
type textarea "I have choose [GEOGRAPHIC_DATA], becouse is possible to make an Experience, for…"
type textarea "x"
type textarea "I have choose [GEOGRAPHIC_DATA], becouse is possible to make an Experience, for…"
type textarea "x"
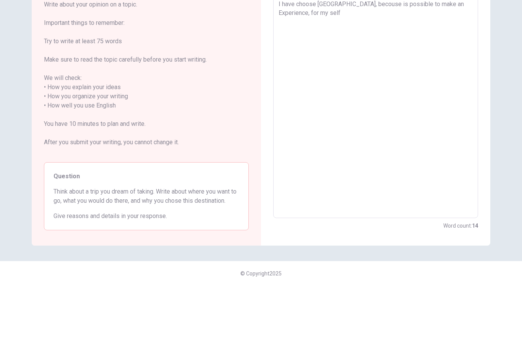
type textarea "I have choose [GEOGRAPHIC_DATA], becouse is possible to make an Experience, for…"
type textarea "x"
type textarea "I have choose [GEOGRAPHIC_DATA], becouse is possible to make an Experience, for…"
type textarea "x"
type textarea "I have choose [GEOGRAPHIC_DATA], becouse is possible to make an Experience, for…"
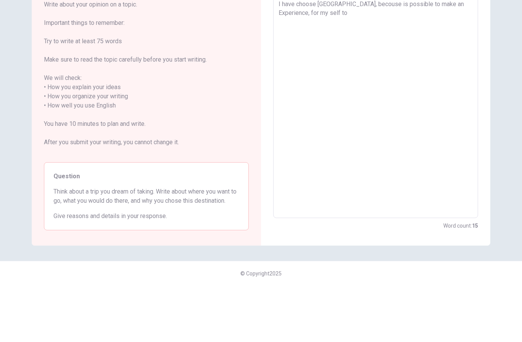
type textarea "x"
type textarea "I have choose [GEOGRAPHIC_DATA], becouse is possible to make an Experience, for…"
type textarea "x"
type textarea "I have choose [GEOGRAPHIC_DATA], becouse is possible to make an Experience, for…"
type textarea "x"
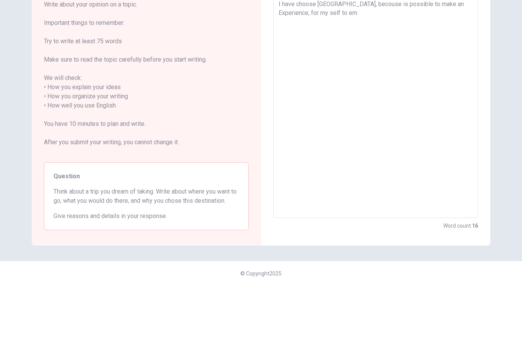
type textarea "I have choose [GEOGRAPHIC_DATA], becouse is possible to make an Experience, for…"
type textarea "x"
type textarea "I have choose [GEOGRAPHIC_DATA], becouse is possible to make an Experience, for…"
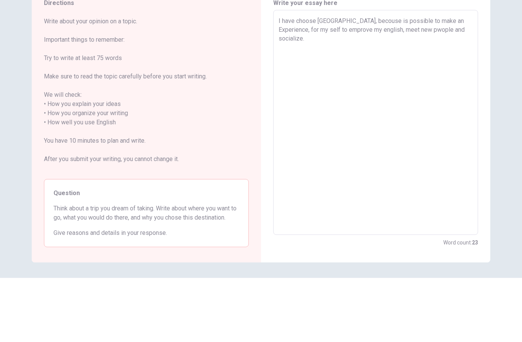
scroll to position [0, 0]
click at [354, 73] on textarea "I have choose [GEOGRAPHIC_DATA], becouse is possible to make an Experience, for…" at bounding box center [376, 179] width 194 height 212
click at [407, 73] on textarea "I have choose [GEOGRAPHIC_DATA], because is possible to make an Experience, for…" at bounding box center [376, 179] width 194 height 212
click at [455, 73] on textarea "I have choose [GEOGRAPHIC_DATA], because is possible to make an Experience, for…" at bounding box center [376, 179] width 194 height 212
